Goal: Complete application form

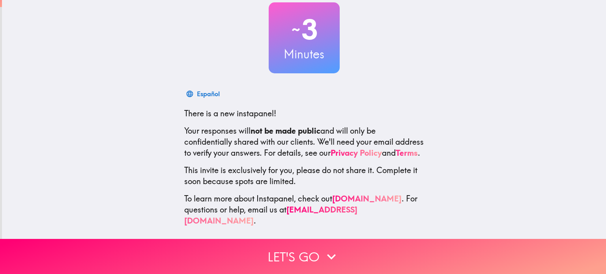
scroll to position [54, 0]
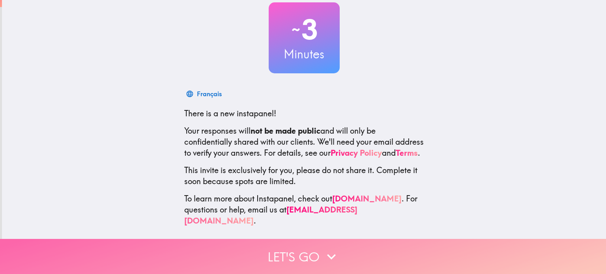
click at [310, 248] on button "Let's go" at bounding box center [303, 256] width 606 height 35
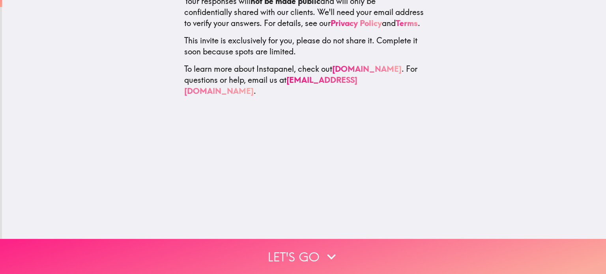
scroll to position [0, 0]
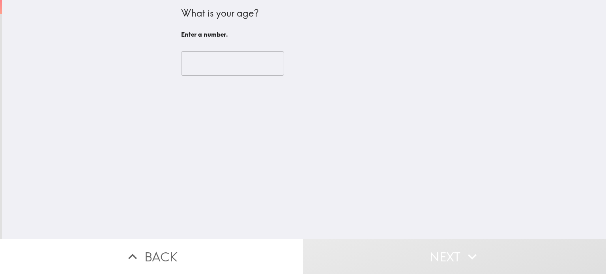
click at [207, 58] on input "number" at bounding box center [232, 63] width 103 height 24
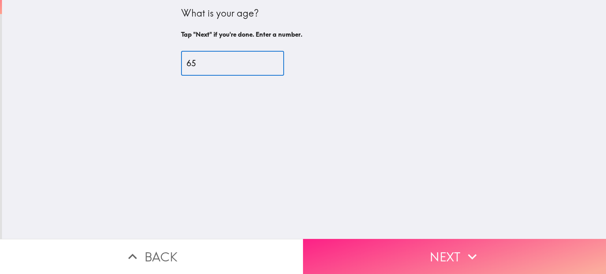
type input "65"
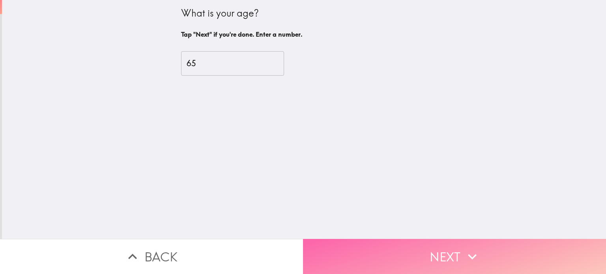
click at [431, 252] on button "Next" at bounding box center [454, 256] width 303 height 35
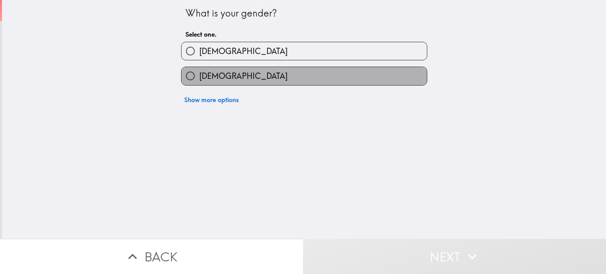
click at [210, 73] on span "[DEMOGRAPHIC_DATA]" at bounding box center [243, 76] width 88 height 11
click at [199, 73] on input "[DEMOGRAPHIC_DATA]" at bounding box center [190, 76] width 18 height 18
radio input "true"
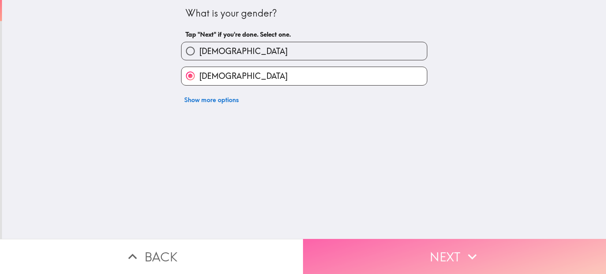
click at [427, 256] on button "Next" at bounding box center [454, 256] width 303 height 35
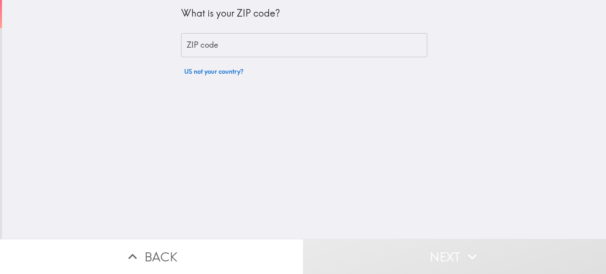
click at [260, 41] on input "ZIP code" at bounding box center [304, 45] width 246 height 24
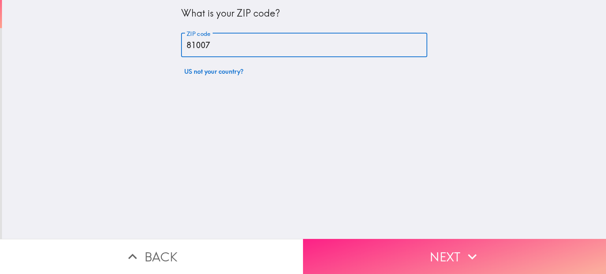
type input "81007"
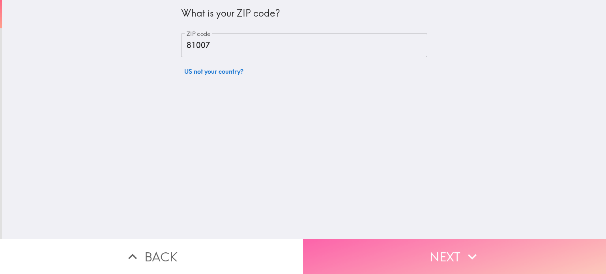
click at [431, 247] on button "Next" at bounding box center [454, 256] width 303 height 35
